Goal: Find specific page/section: Find specific page/section

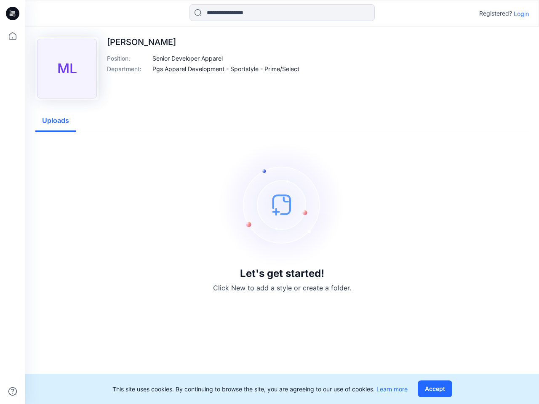
click at [270, 202] on img at bounding box center [282, 205] width 126 height 126
click at [13, 13] on icon at bounding box center [13, 13] width 3 height 0
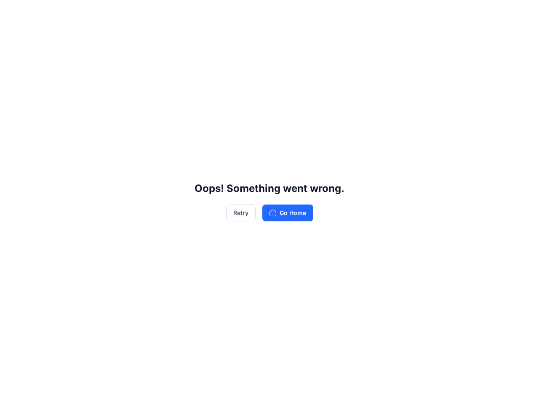
click at [13, 392] on div "Oops! Something went wrong. Retry Go Home" at bounding box center [269, 202] width 539 height 404
click at [282, 13] on div "Oops! Something went wrong. Retry Go Home" at bounding box center [269, 202] width 539 height 404
click at [522, 13] on div "Oops! Something went wrong. Retry Go Home" at bounding box center [269, 202] width 539 height 404
click at [188, 58] on div "Oops! Something went wrong. Retry Go Home" at bounding box center [269, 202] width 539 height 404
click at [227, 69] on div "Oops! Something went wrong. Retry Go Home" at bounding box center [269, 202] width 539 height 404
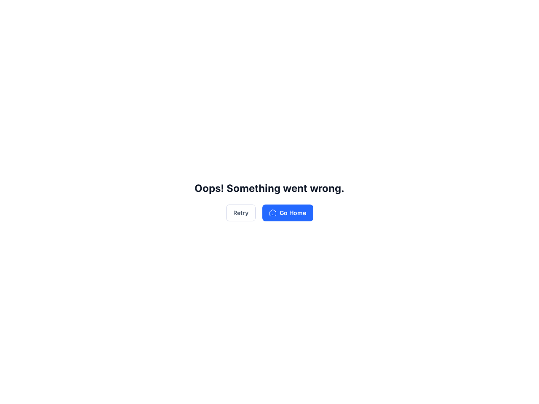
click at [56, 121] on div "Oops! Something went wrong. Retry Go Home" at bounding box center [269, 202] width 539 height 404
click at [437, 389] on div "Oops! Something went wrong. Retry Go Home" at bounding box center [269, 202] width 539 height 404
